Goal: Find specific page/section: Find specific page/section

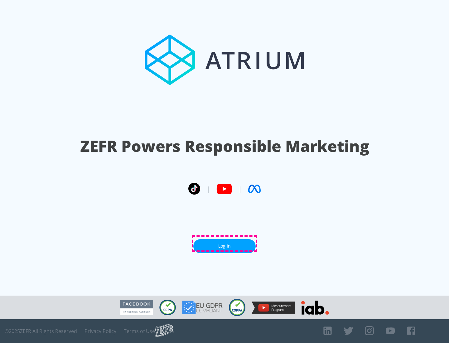
click at [225, 244] on link "Log In" at bounding box center [224, 246] width 62 height 14
